Goal: Transaction & Acquisition: Purchase product/service

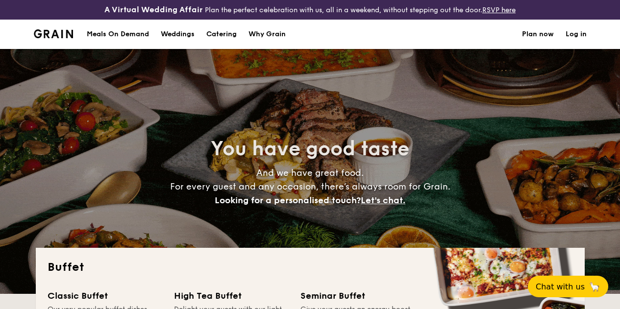
select select
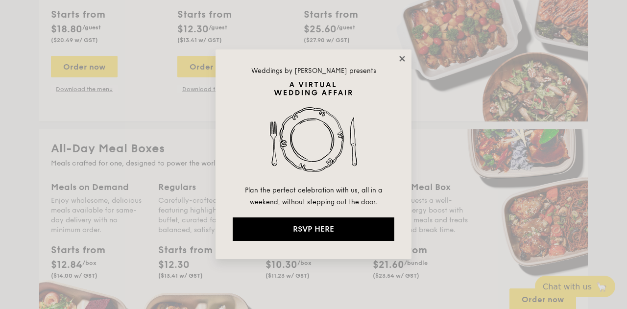
click at [403, 59] on icon at bounding box center [401, 58] width 5 height 5
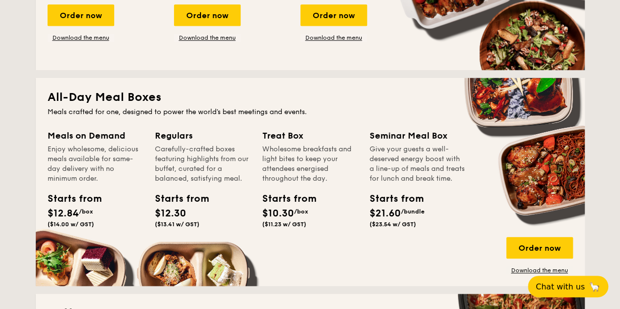
scroll to position [441, 0]
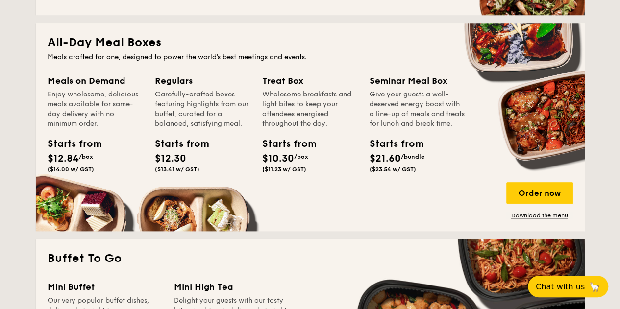
click at [110, 50] on h2 "All-Day Meal Boxes" at bounding box center [310, 43] width 525 height 16
click at [522, 198] on div "Order now" at bounding box center [539, 193] width 67 height 22
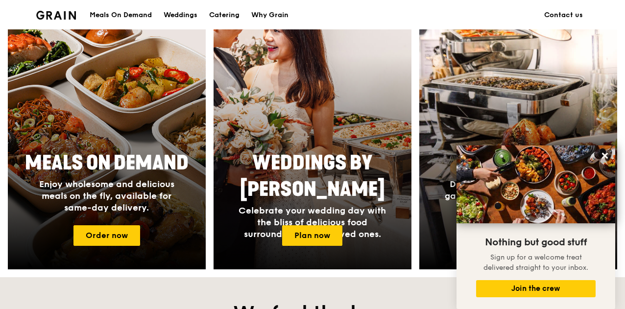
scroll to position [392, 0]
